Goal: Task Accomplishment & Management: Manage account settings

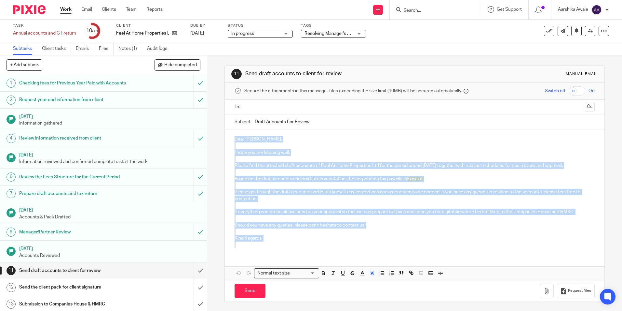
drag, startPoint x: 231, startPoint y: 136, endPoint x: 270, endPoint y: 242, distance: 113.1
click at [270, 242] on div "Dear Kyle, I hope you are keeping well. Please find the attached draft accounts…" at bounding box center [415, 191] width 380 height 124
copy div "Dear Kyle, I hope you are keeping well. Please find the attached draft accounts…"
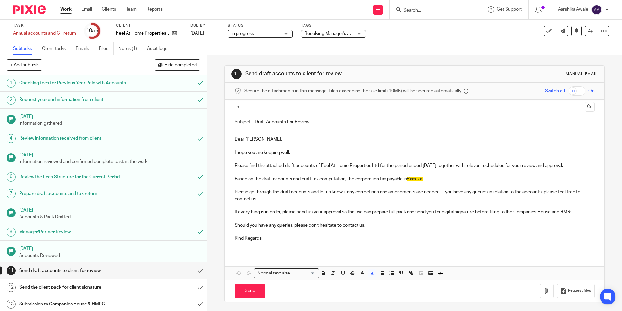
drag, startPoint x: 320, startPoint y: 126, endPoint x: 240, endPoint y: 124, distance: 79.8
click at [240, 124] on div "Subject: Draft Accounts For Review" at bounding box center [415, 121] width 360 height 15
click at [125, 48] on link "Notes (1)" at bounding box center [130, 48] width 24 height 13
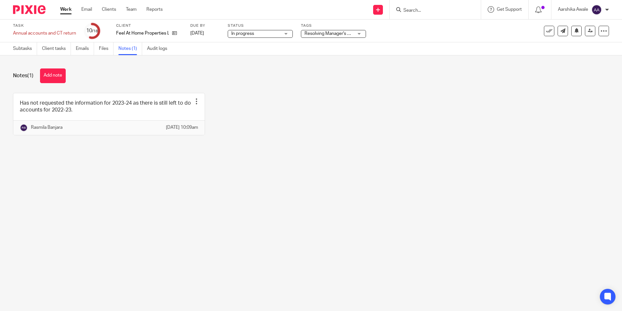
click at [353, 158] on div "Notes (1) Add note Has not requested the information for 2023-24 as there is st…" at bounding box center [311, 106] width 622 height 103
click at [175, 33] on icon at bounding box center [174, 33] width 5 height 5
drag, startPoint x: 238, startPoint y: 142, endPoint x: 229, endPoint y: 121, distance: 23.3
click at [236, 138] on div "Has not requested the information for 2023-24 as there is still left to do acco…" at bounding box center [306, 119] width 606 height 52
click at [18, 49] on link "Subtasks" at bounding box center [25, 48] width 24 height 13
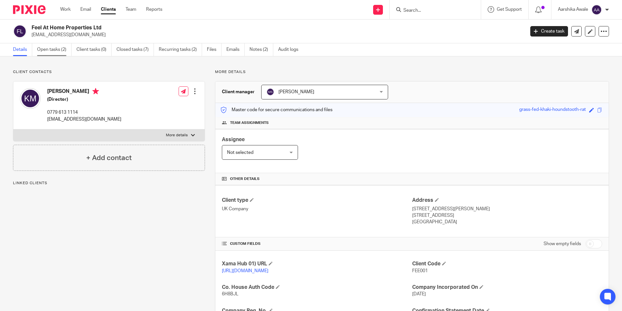
click at [61, 52] on link "Open tasks (2)" at bounding box center [54, 49] width 35 height 13
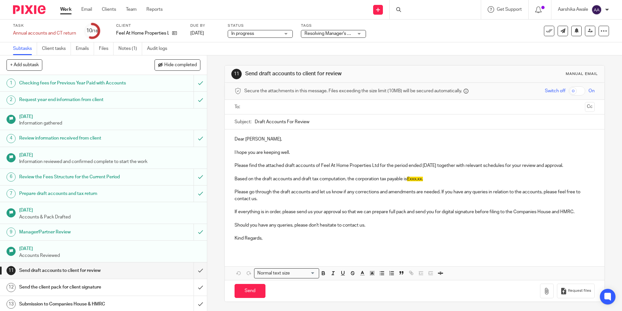
click at [229, 125] on div "Subject: Draft Accounts For Review" at bounding box center [415, 121] width 380 height 15
click at [195, 270] on input "submit" at bounding box center [103, 270] width 207 height 16
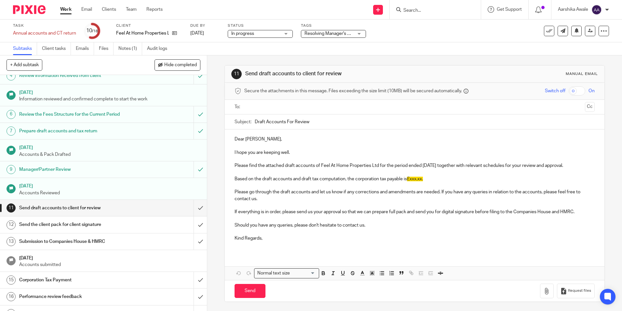
scroll to position [65, 0]
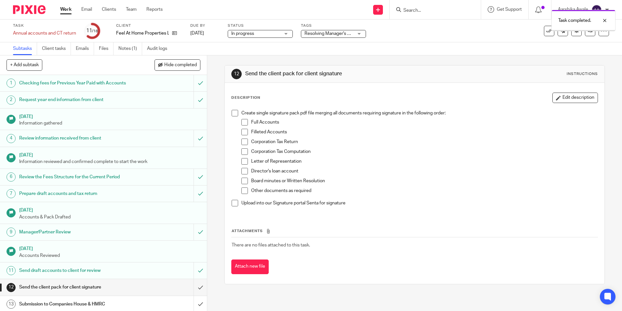
click at [344, 34] on span "Resolving Manager's Review Points" at bounding box center [340, 33] width 71 height 5
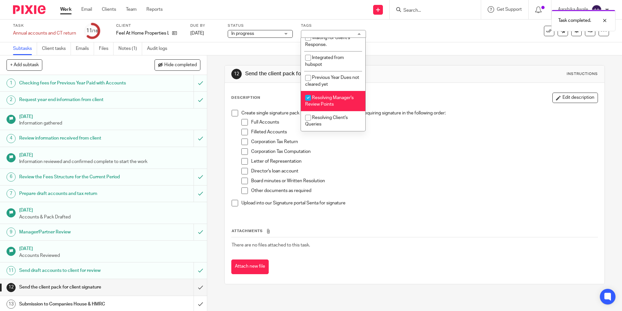
click at [324, 98] on span "Resolving Manager's Review Points" at bounding box center [329, 100] width 49 height 11
checkbox input "false"
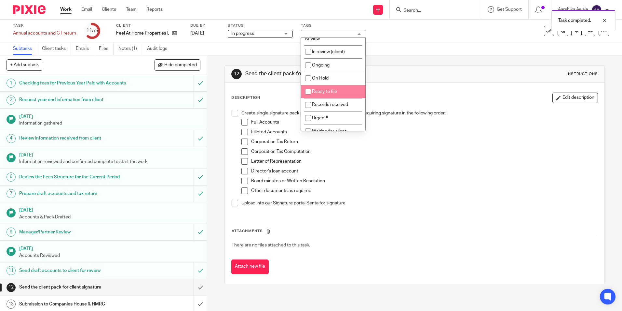
scroll to position [15, 0]
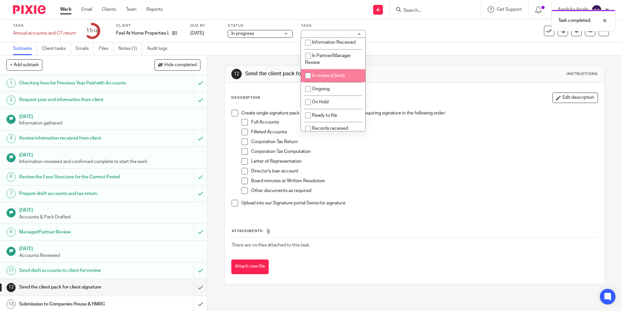
click at [331, 78] on li "In review (client)" at bounding box center [333, 75] width 64 height 13
checkbox input "true"
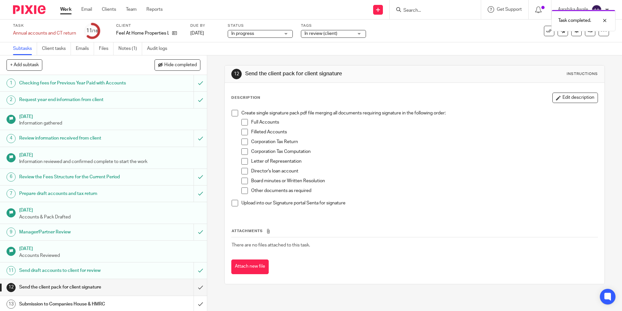
click at [218, 54] on div "Subtasks Client tasks Emails Files Notes (1) Audit logs" at bounding box center [311, 48] width 622 height 13
click at [25, 12] on img at bounding box center [29, 9] width 33 height 9
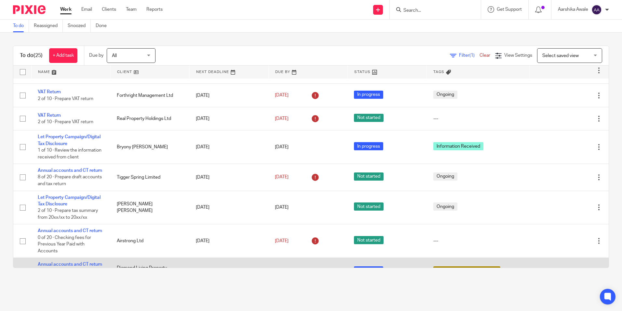
scroll to position [12, 0]
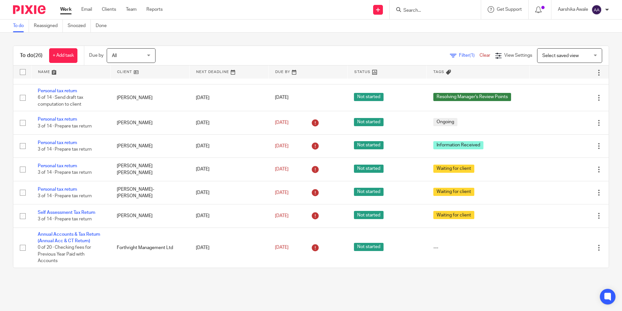
scroll to position [592, 0]
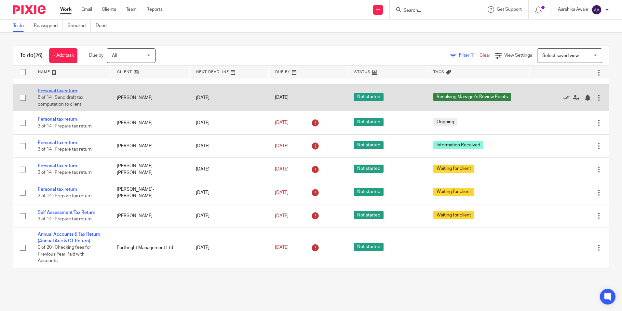
click at [41, 91] on link "Personal tax return" at bounding box center [57, 91] width 39 height 5
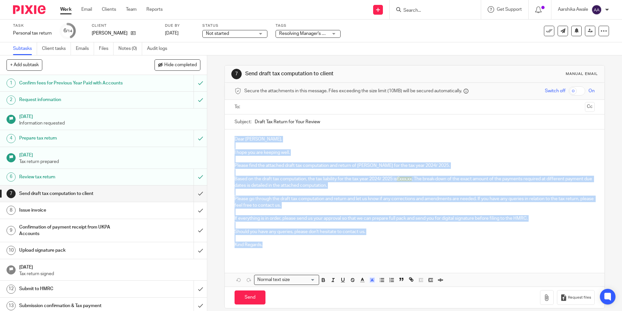
drag, startPoint x: 240, startPoint y: 148, endPoint x: 263, endPoint y: 245, distance: 99.2
click at [263, 245] on div "Dear Estelle, I hope you are keeping well. Please find the attached draft tax c…" at bounding box center [415, 194] width 380 height 130
copy div "Dear Estelle, I hope you are keeping well. Please find the attached draft tax c…"
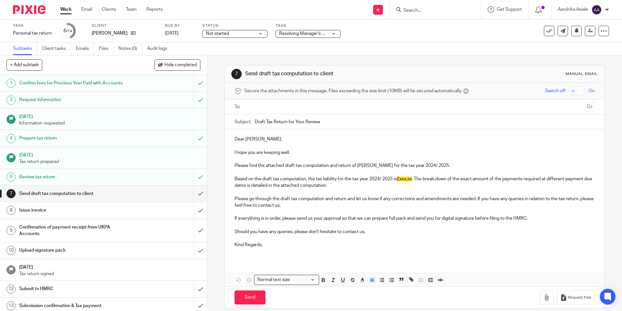
drag, startPoint x: 329, startPoint y: 120, endPoint x: 240, endPoint y: 123, distance: 89.6
click at [240, 123] on div "Subject: Draft Tax Return for Your Review" at bounding box center [415, 121] width 360 height 15
click at [192, 194] on input "submit" at bounding box center [103, 193] width 207 height 16
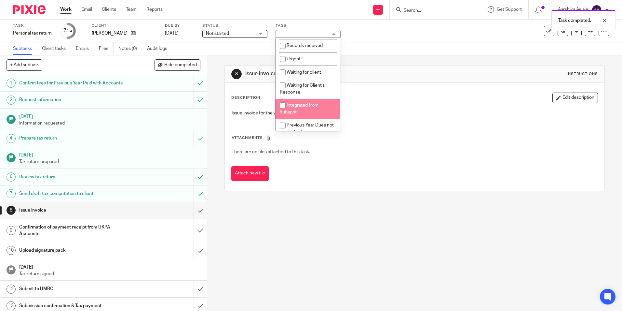
scroll to position [145, 0]
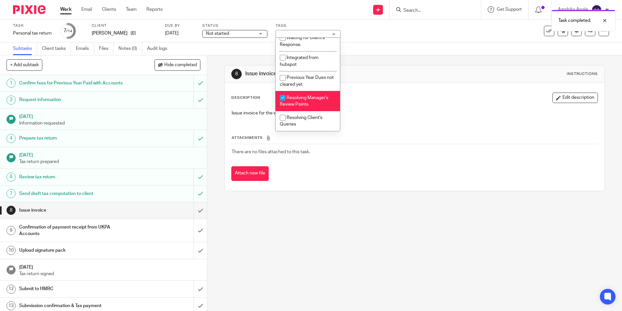
click at [294, 100] on li "Resolving Manager's Review Points" at bounding box center [308, 101] width 64 height 20
checkbox input "false"
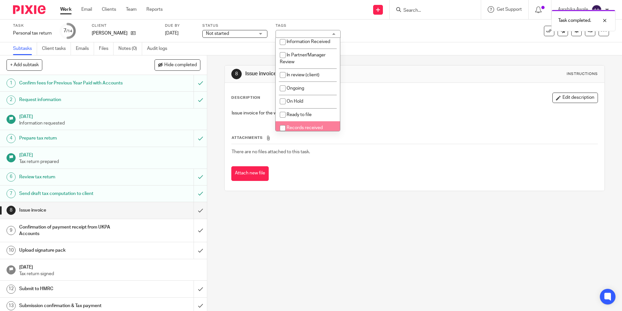
scroll to position [15, 0]
click at [319, 77] on span "In review (client)" at bounding box center [303, 75] width 33 height 5
checkbox input "true"
click at [212, 54] on div "Subtasks Client tasks Emails Files Notes (0) Audit logs" at bounding box center [311, 48] width 622 height 13
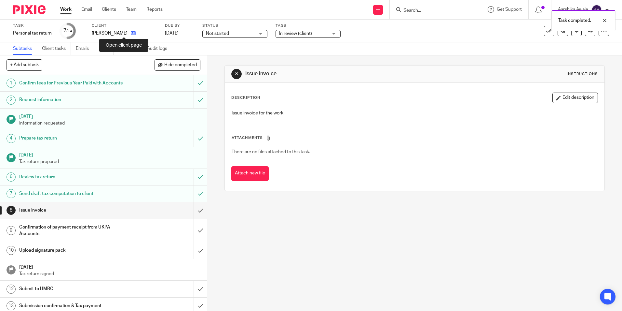
click at [131, 31] on icon at bounding box center [133, 33] width 5 height 5
click at [131, 48] on link "Notes (0)" at bounding box center [130, 48] width 24 height 13
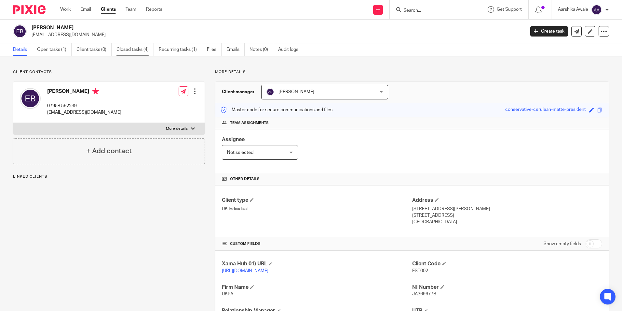
click at [142, 52] on link "Closed tasks (4)" at bounding box center [135, 49] width 37 height 13
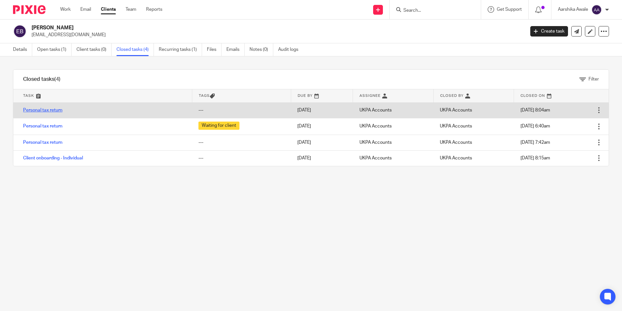
click at [49, 109] on link "Personal tax return" at bounding box center [42, 110] width 39 height 5
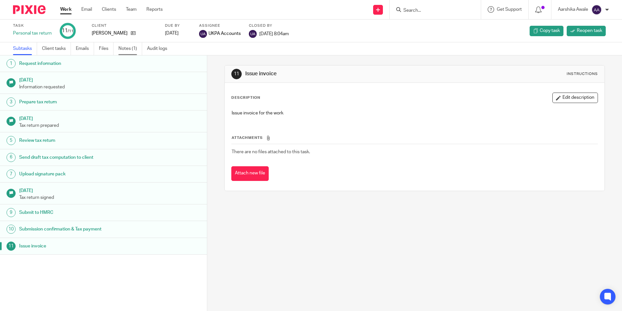
click at [127, 48] on link "Notes (1)" at bounding box center [130, 48] width 24 height 13
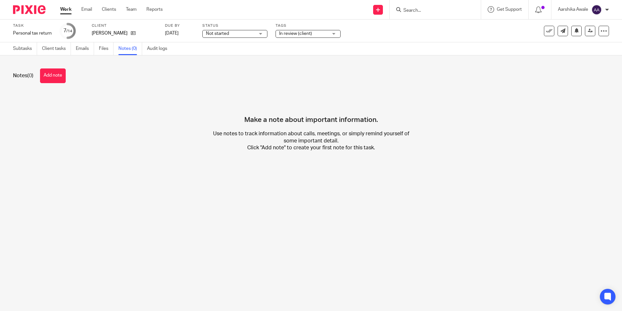
click at [58, 80] on button "Add note" at bounding box center [53, 75] width 26 height 15
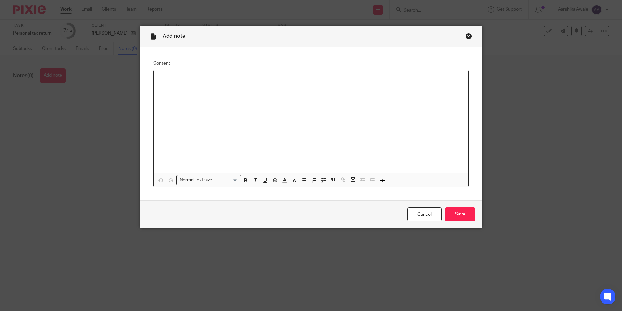
click at [173, 89] on div at bounding box center [311, 121] width 315 height 103
click at [447, 213] on input "Save" at bounding box center [460, 214] width 30 height 14
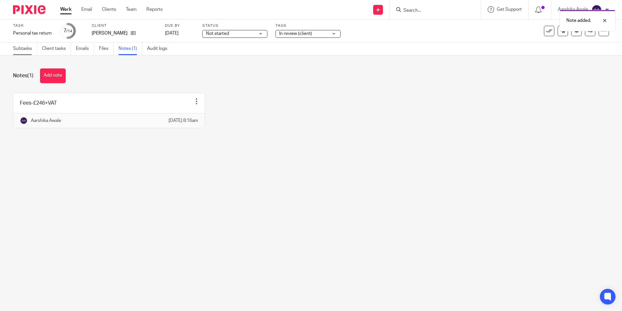
click at [23, 50] on link "Subtasks" at bounding box center [25, 48] width 24 height 13
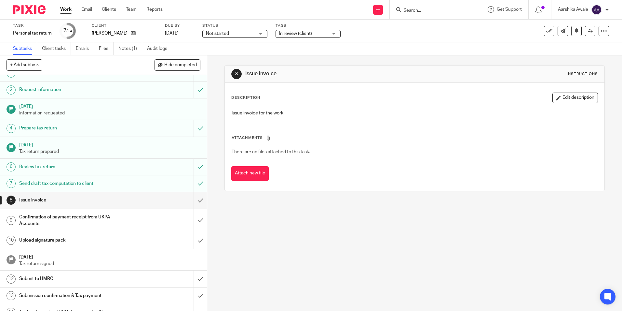
scroll to position [20, 0]
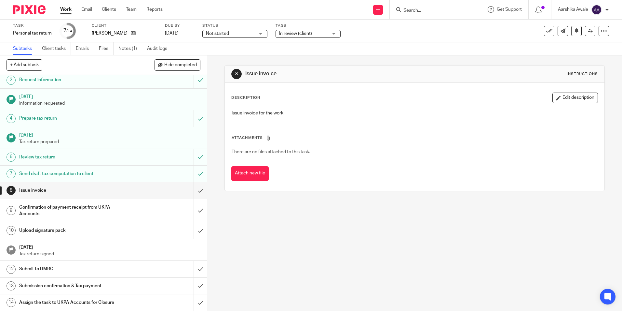
click at [287, 271] on div "8 Issue invoice Instructions Description Edit description Issue invoice for the…" at bounding box center [414, 182] width 415 height 255
click at [574, 310] on html "Work Email Clients Team Reports Work Email Clients Team Reports Settings Send n…" at bounding box center [311, 155] width 622 height 311
